Goal: Find specific fact

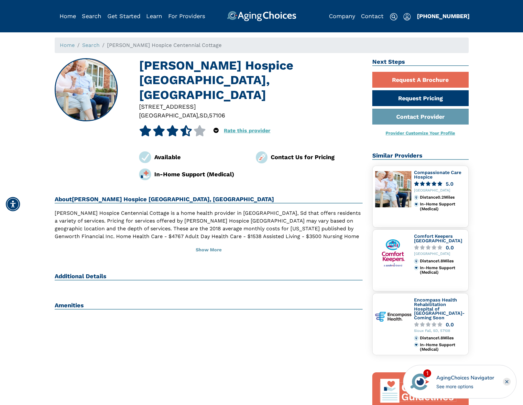
click at [87, 154] on div "[PERSON_NAME] Hospice [GEOGRAPHIC_DATA][STREET_ADDRESS] 3.8 out of 5 stars 5 st…" at bounding box center [209, 119] width 308 height 122
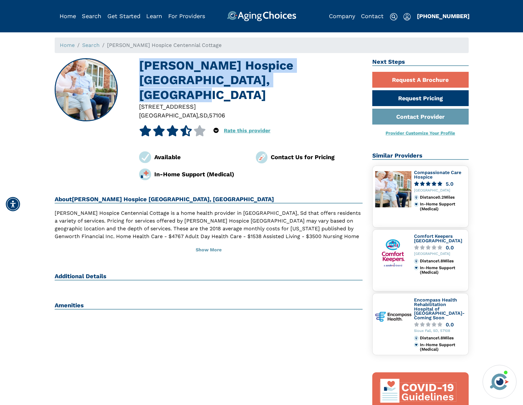
drag, startPoint x: 140, startPoint y: 64, endPoint x: 234, endPoint y: 79, distance: 95.2
click at [235, 78] on h1 "[PERSON_NAME] Hospice [GEOGRAPHIC_DATA], [GEOGRAPHIC_DATA]" at bounding box center [250, 80] width 223 height 44
click at [143, 65] on html "Home Search Browse Get Started Learn For Providers Company Contact Sign In Sign…" at bounding box center [261, 387] width 523 height 774
click at [138, 64] on div "[PERSON_NAME] Hospice [GEOGRAPHIC_DATA][STREET_ADDRESS] 3.8 out of 5 stars 5 st…" at bounding box center [209, 119] width 308 height 122
drag, startPoint x: 136, startPoint y: 63, endPoint x: 214, endPoint y: 98, distance: 85.6
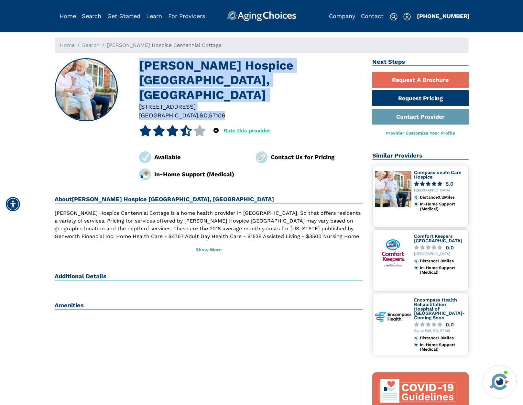
click at [214, 98] on div "[PERSON_NAME] Hospice [GEOGRAPHIC_DATA][STREET_ADDRESS] 3.8 out of 5 stars 5 st…" at bounding box center [209, 119] width 308 height 122
click at [189, 79] on h1 "[PERSON_NAME] Hospice [GEOGRAPHIC_DATA], [GEOGRAPHIC_DATA]" at bounding box center [250, 80] width 223 height 44
drag, startPoint x: 160, startPoint y: 62, endPoint x: 362, endPoint y: 76, distance: 201.6
click at [362, 76] on div "[PERSON_NAME] Hospice [GEOGRAPHIC_DATA][STREET_ADDRESS] 3.8 out of 5 stars 5 st…" at bounding box center [209, 119] width 308 height 122
copy h1 "[PERSON_NAME] Hospice [GEOGRAPHIC_DATA], [GEOGRAPHIC_DATA]"
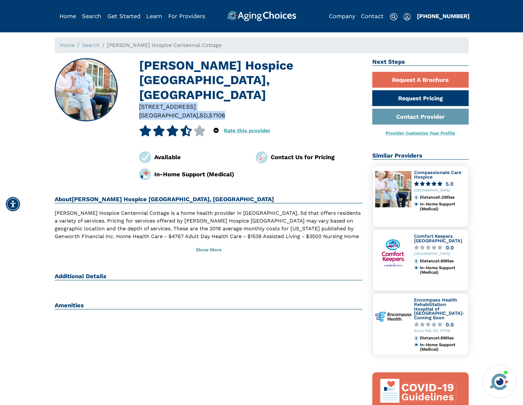
drag, startPoint x: 206, startPoint y: 101, endPoint x: 128, endPoint y: 92, distance: 78.7
click at [128, 92] on div "[PERSON_NAME] Hospice [GEOGRAPHIC_DATA][STREET_ADDRESS] 3.8 out of 5 stars 5 st…" at bounding box center [209, 119] width 308 height 122
copy div "[STREET_ADDRESS]"
click at [213, 111] on div at bounding box center [250, 115] width 223 height 9
drag, startPoint x: 153, startPoint y: 99, endPoint x: 136, endPoint y: 94, distance: 18.0
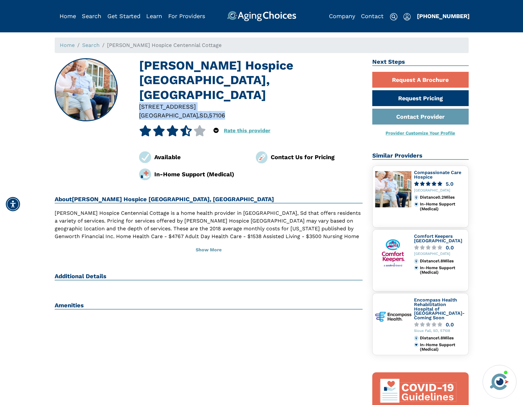
click at [136, 102] on div "[STREET_ADDRESS]" at bounding box center [250, 111] width 233 height 18
copy div "[STREET_ADDRESS]"
